Goal: Information Seeking & Learning: Learn about a topic

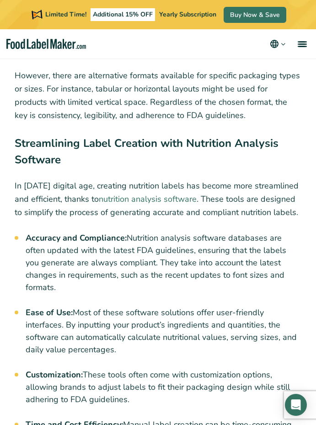
scroll to position [3428, 0]
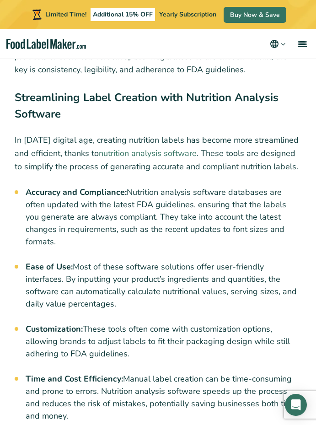
click at [151, 155] on link "nutrition analysis software" at bounding box center [148, 153] width 98 height 11
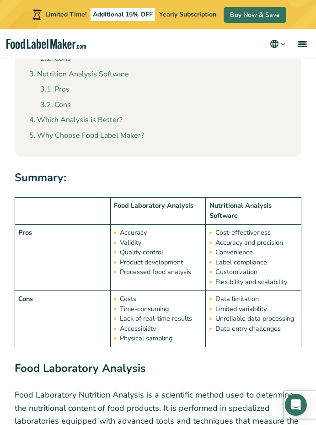
scroll to position [503, 0]
